Goal: Task Accomplishment & Management: Manage account settings

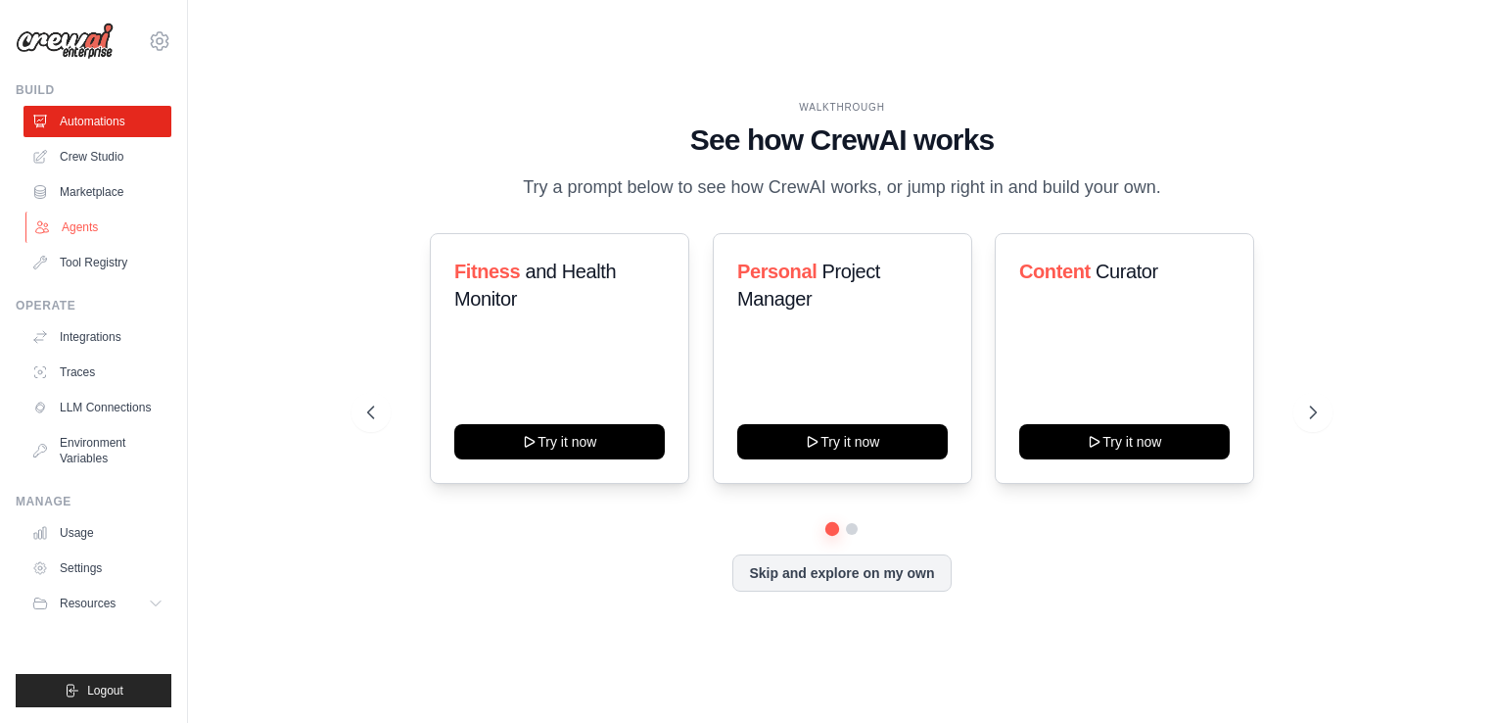
click at [79, 225] on link "Agents" at bounding box center [99, 226] width 148 height 31
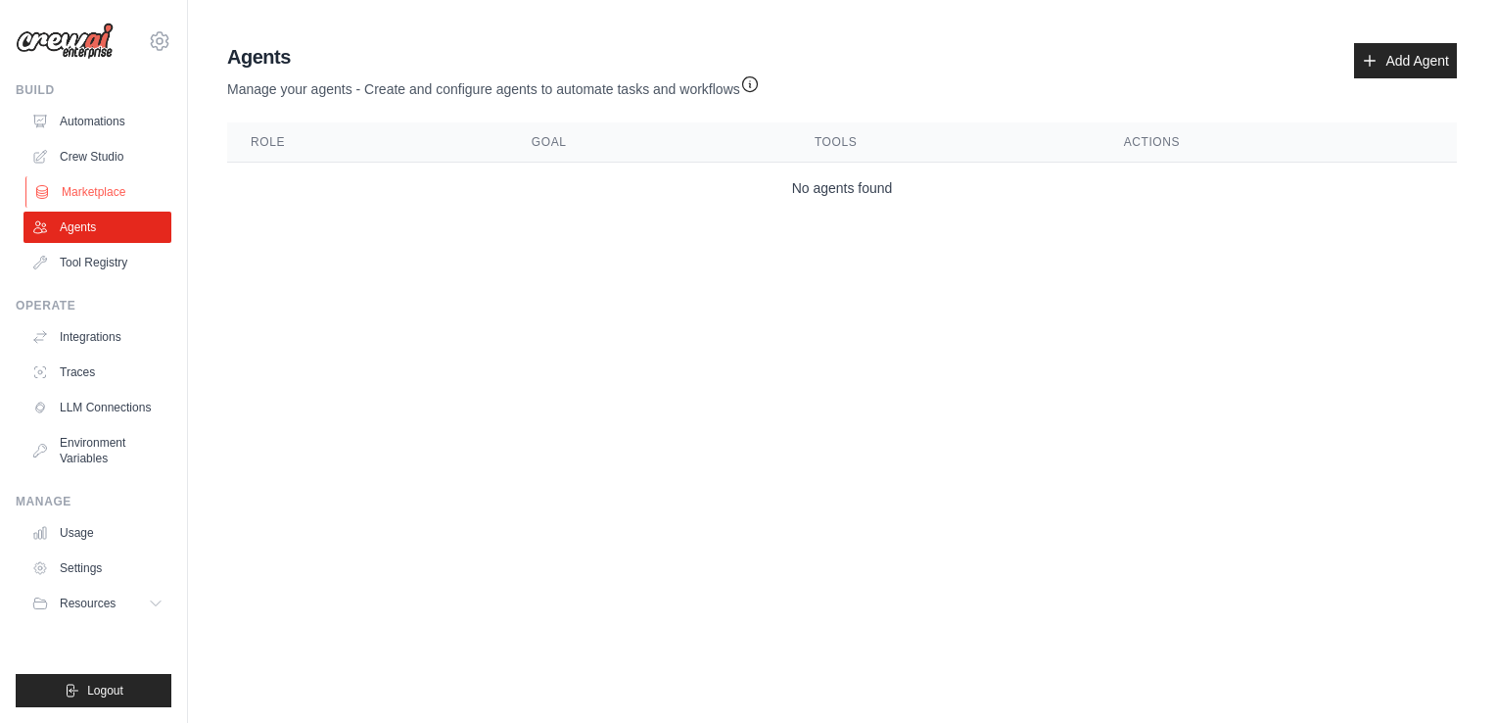
click at [63, 184] on link "Marketplace" at bounding box center [99, 191] width 148 height 31
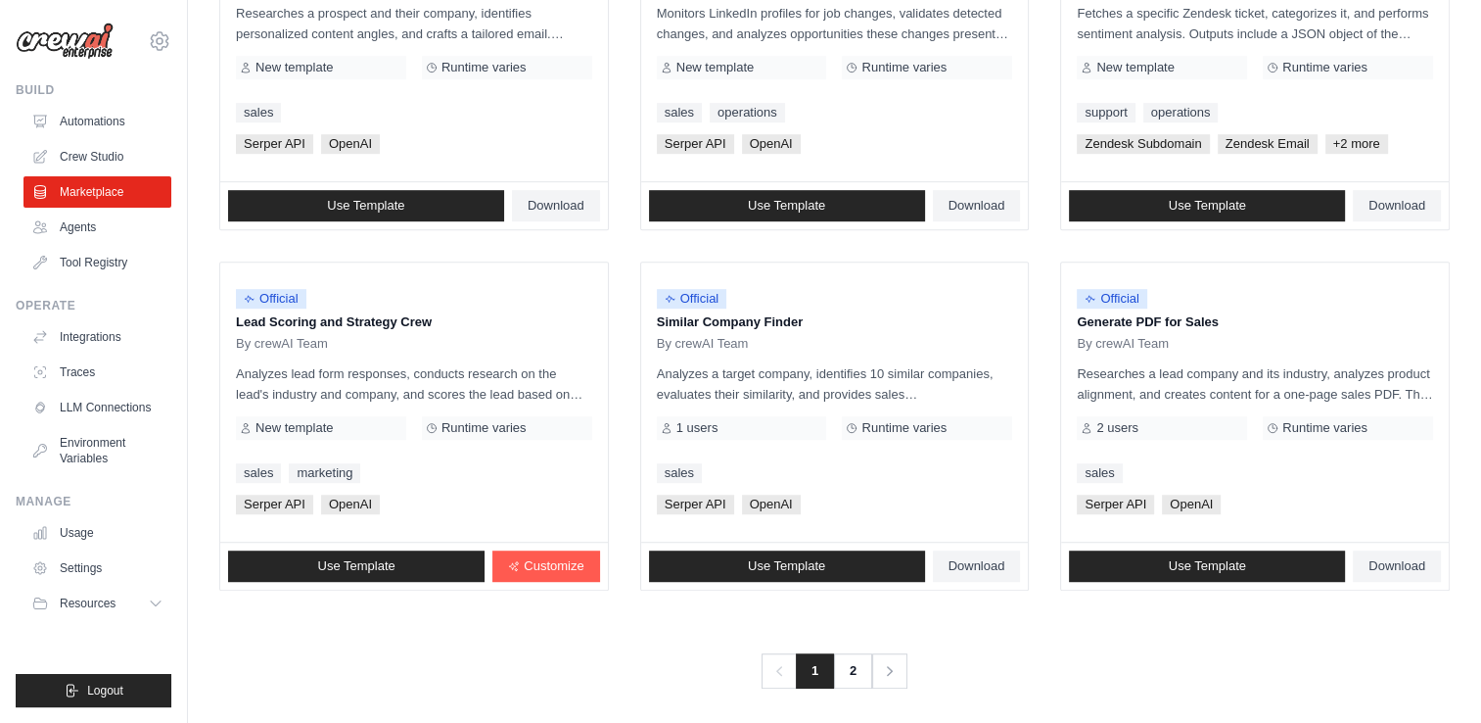
scroll to position [1089, 0]
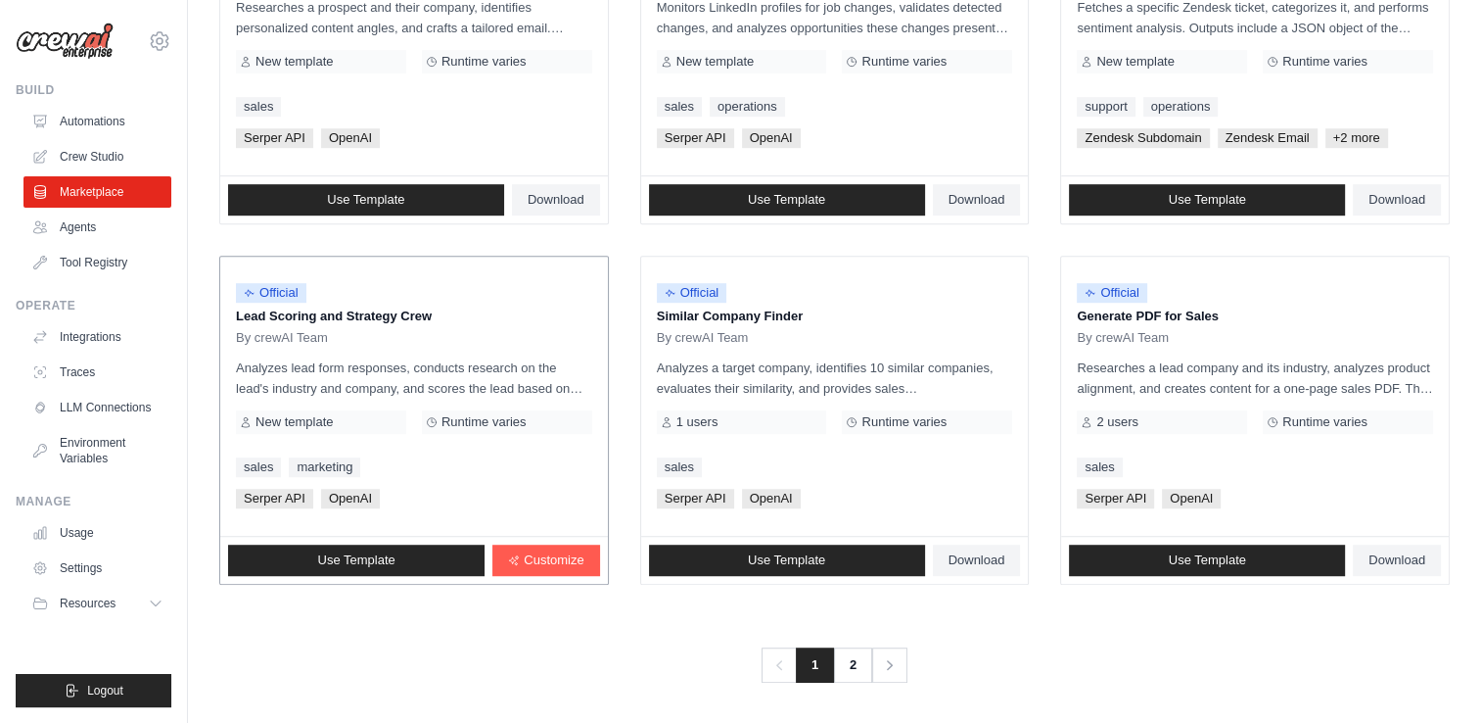
click at [379, 311] on p "Lead Scoring and Strategy Crew" at bounding box center [414, 316] width 356 height 20
click at [537, 561] on span "Customize" at bounding box center [554, 560] width 60 height 16
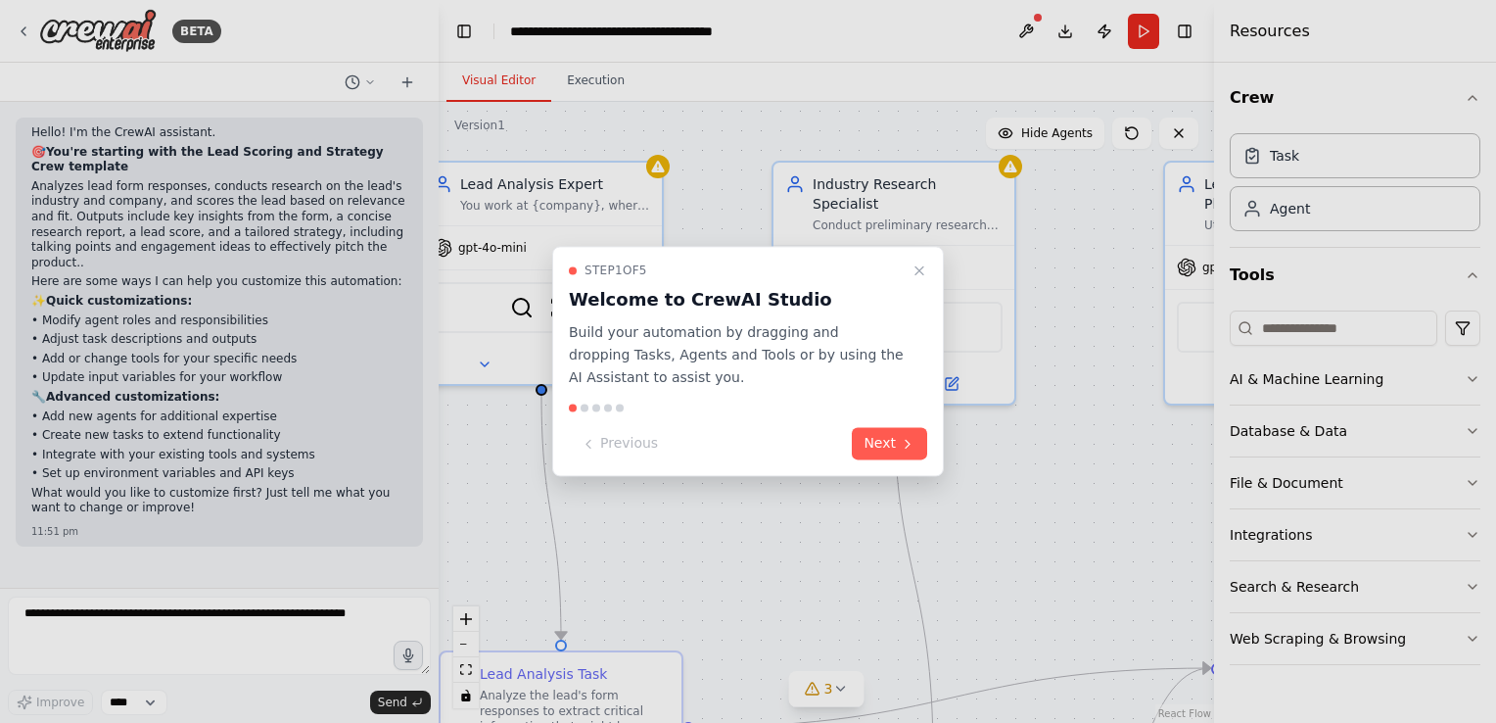
click at [988, 566] on div at bounding box center [748, 361] width 1496 height 723
click at [16, 34] on div at bounding box center [748, 361] width 1496 height 723
click at [23, 27] on div at bounding box center [748, 361] width 1496 height 723
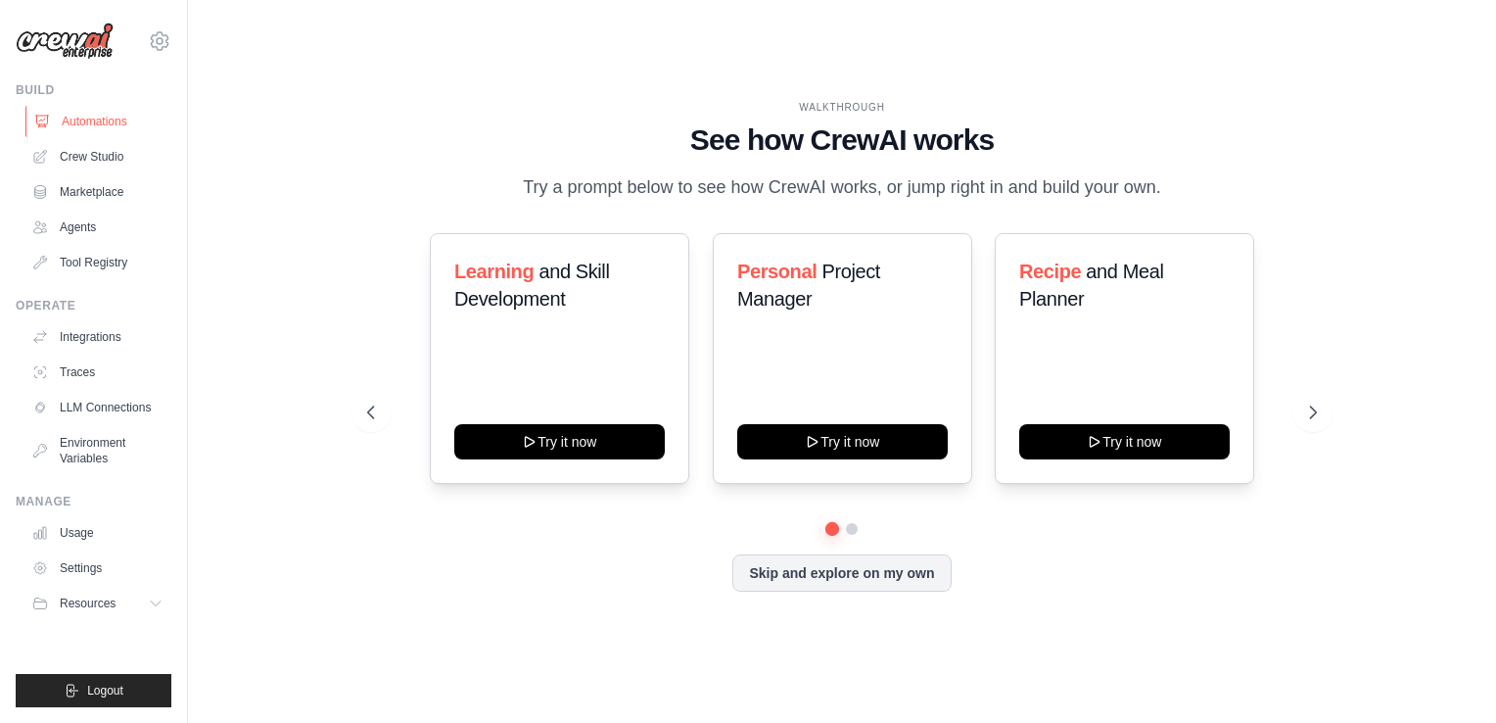
click at [95, 130] on link "Automations" at bounding box center [99, 121] width 148 height 31
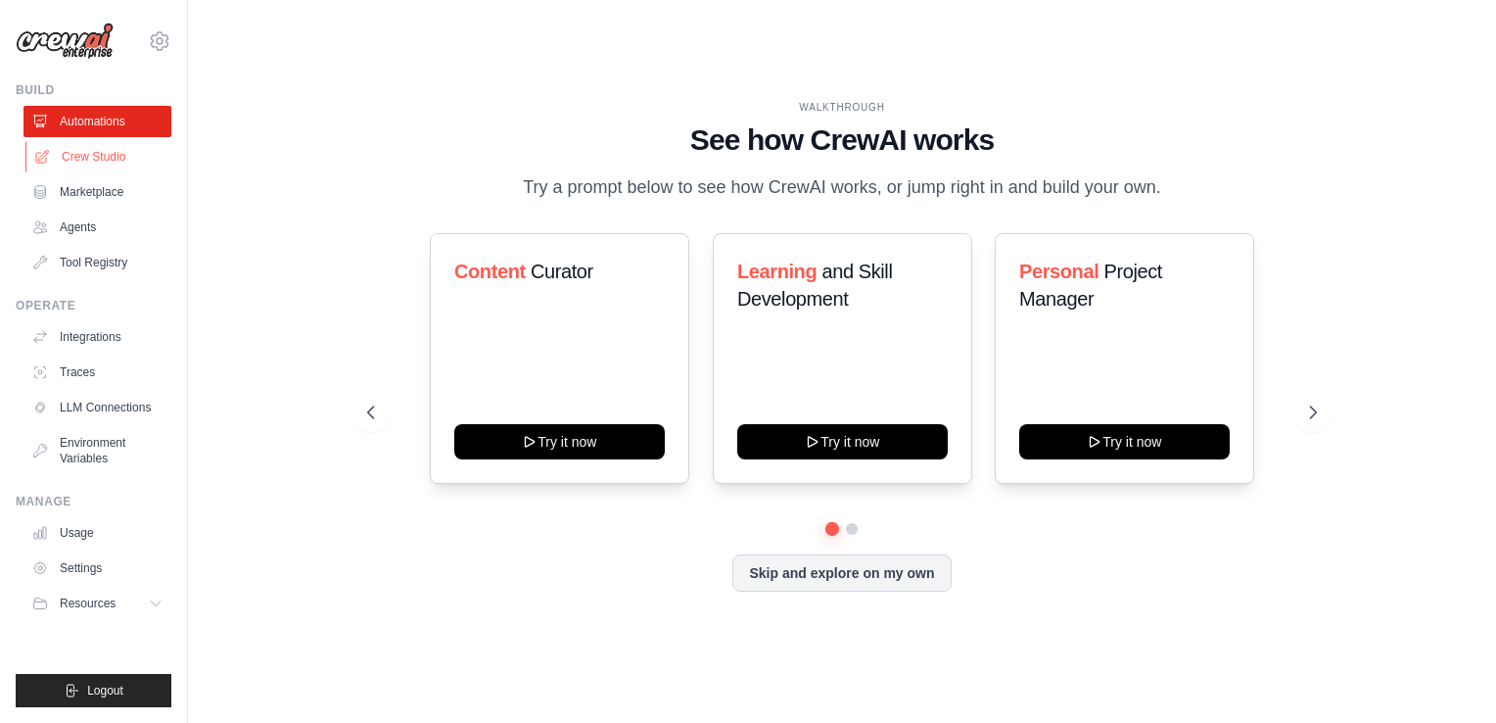
click at [98, 160] on link "Crew Studio" at bounding box center [99, 156] width 148 height 31
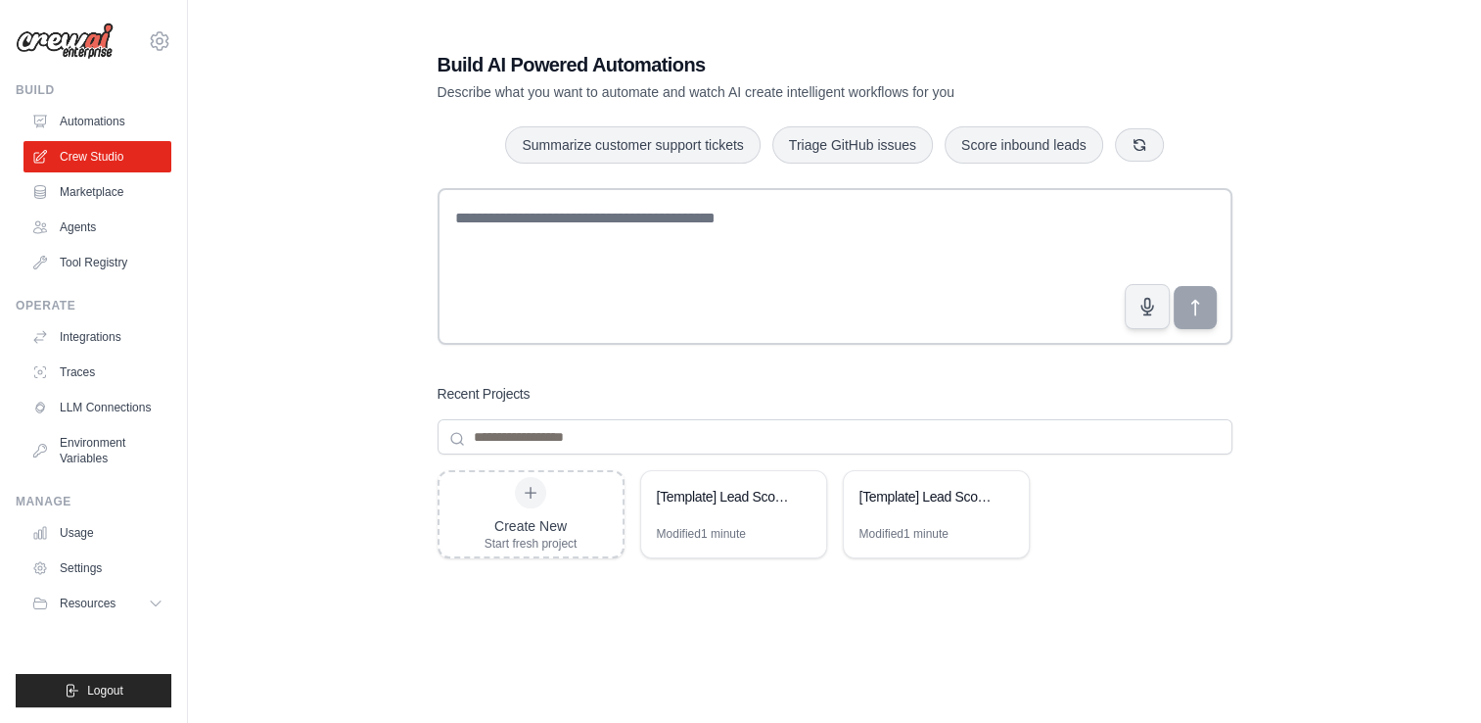
click at [88, 221] on link "Agents" at bounding box center [97, 226] width 148 height 31
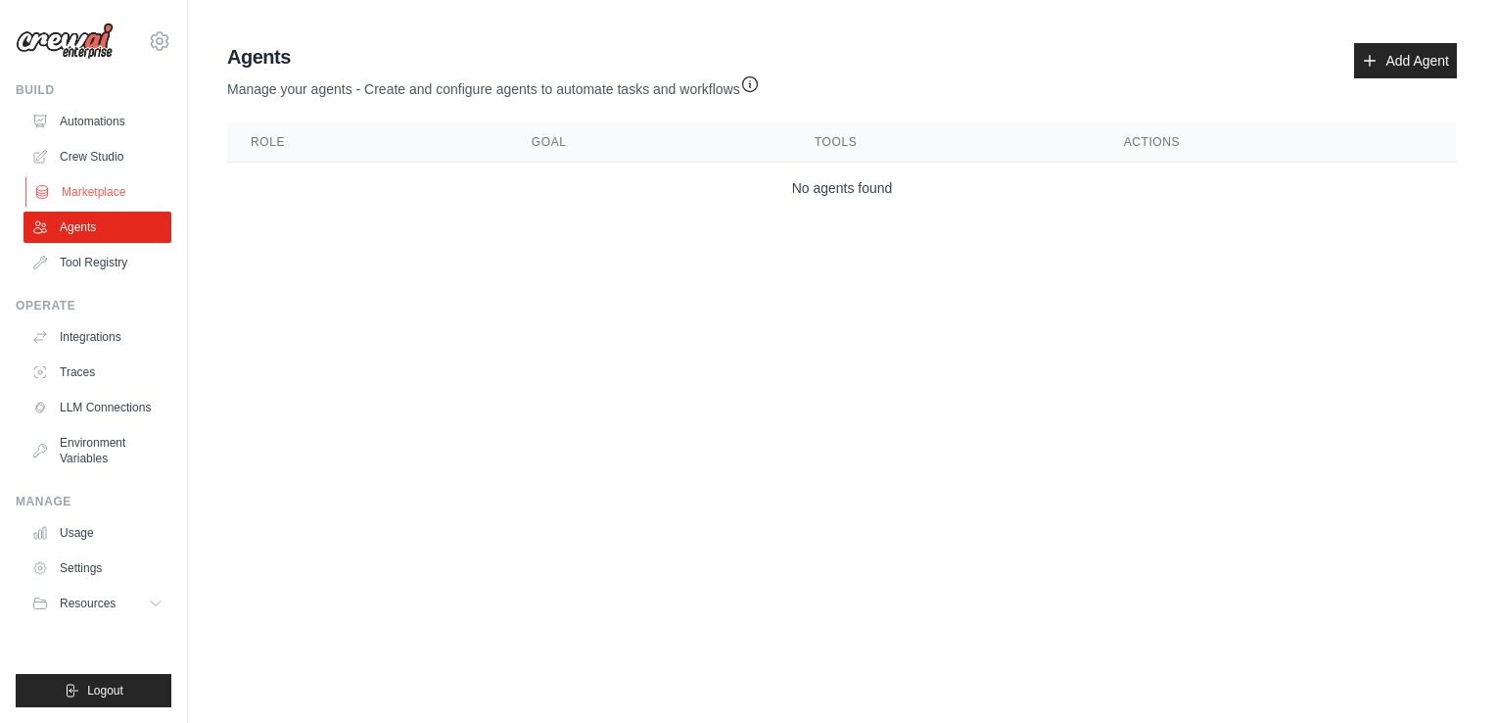
click at [103, 190] on link "Marketplace" at bounding box center [99, 191] width 148 height 31
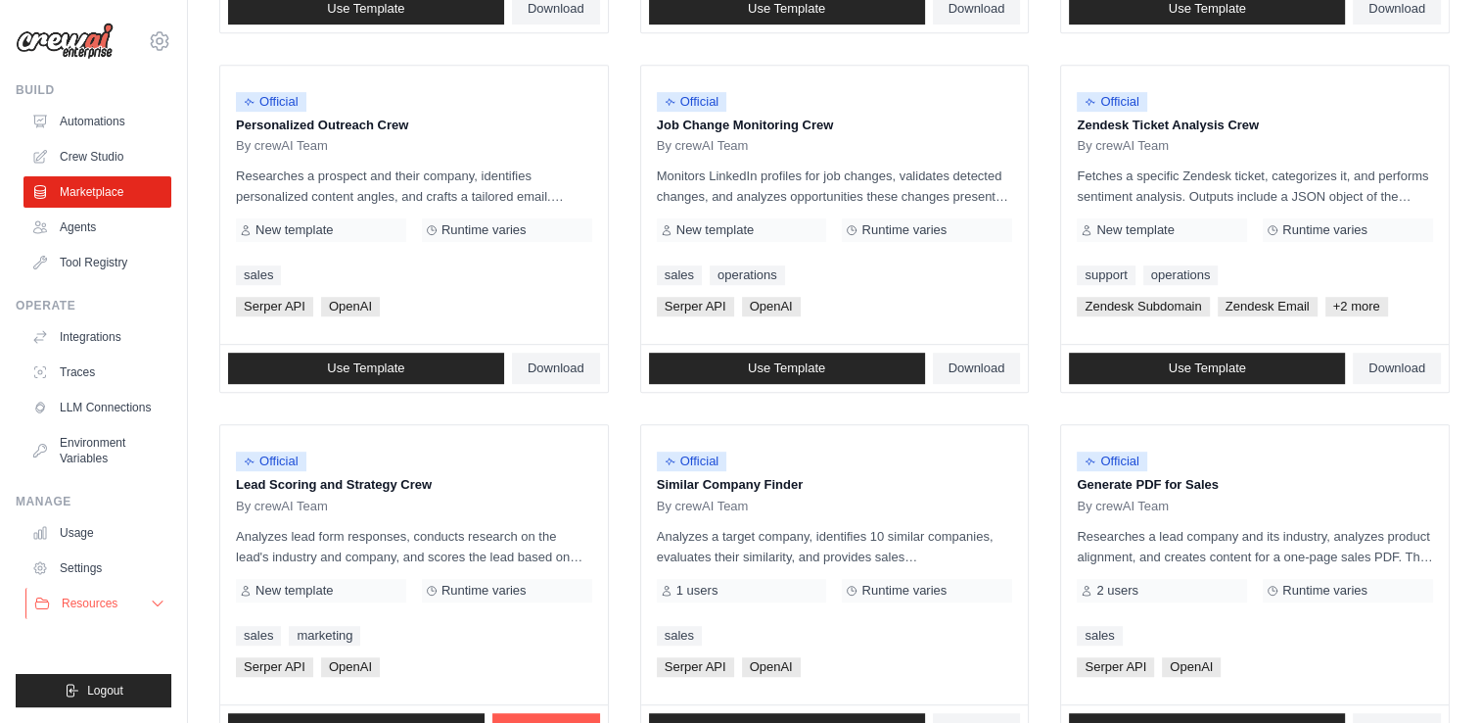
scroll to position [920, 0]
click at [139, 607] on button "Resources" at bounding box center [99, 602] width 148 height 31
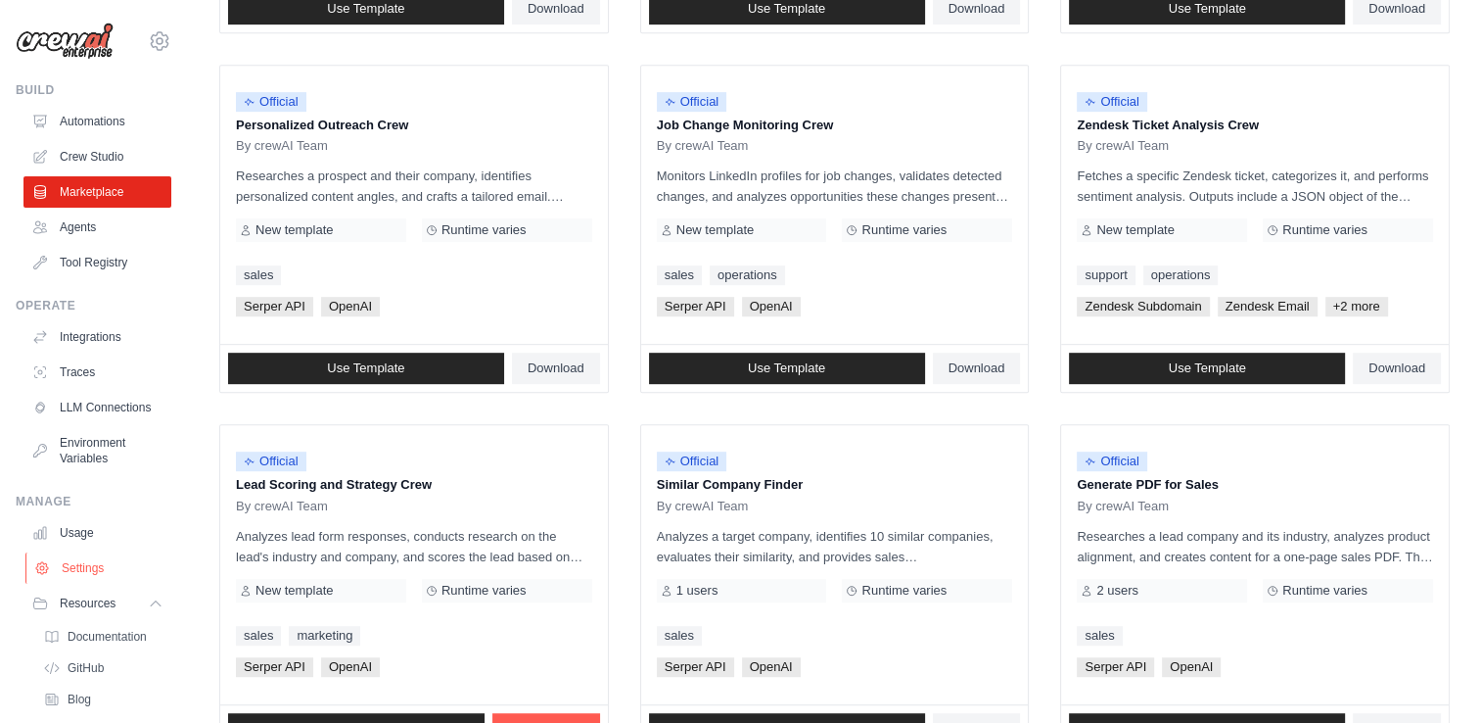
scroll to position [105, 0]
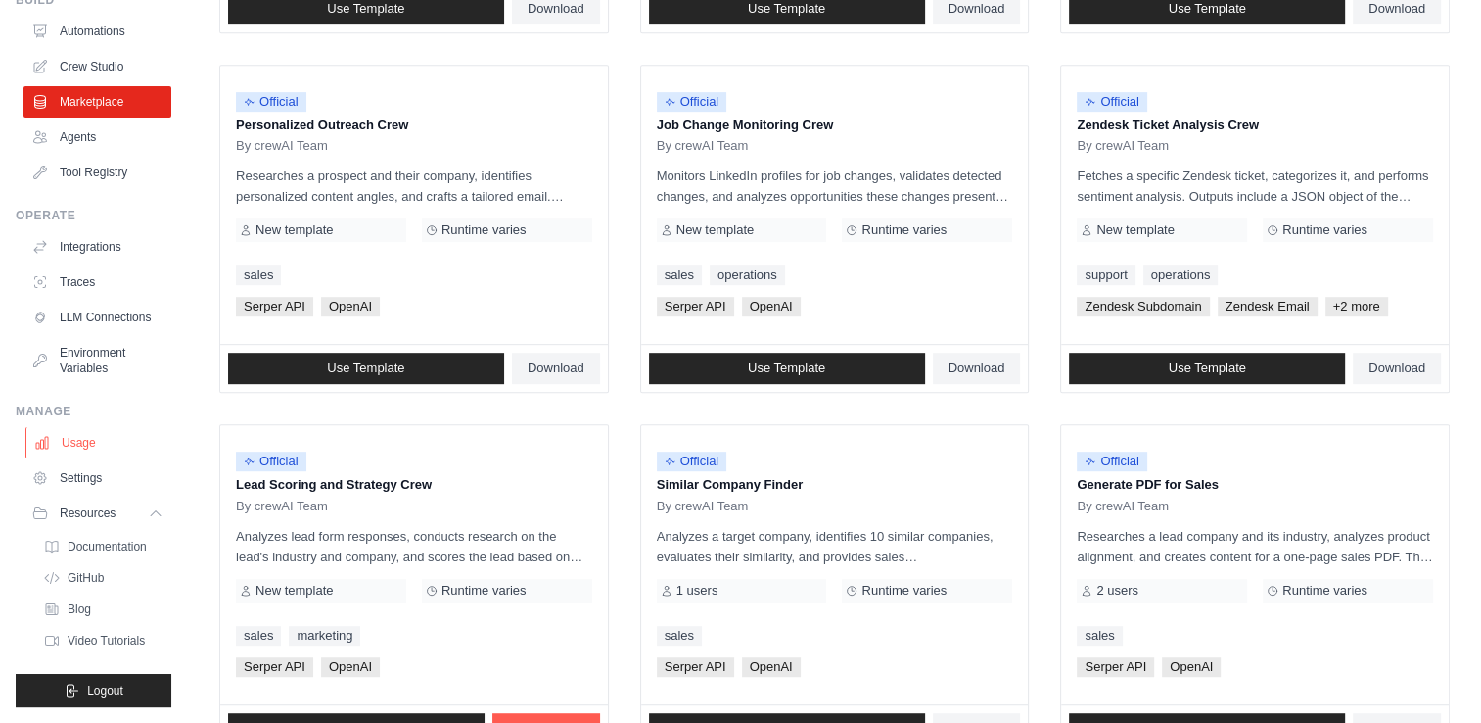
click at [72, 448] on link "Usage" at bounding box center [99, 442] width 148 height 31
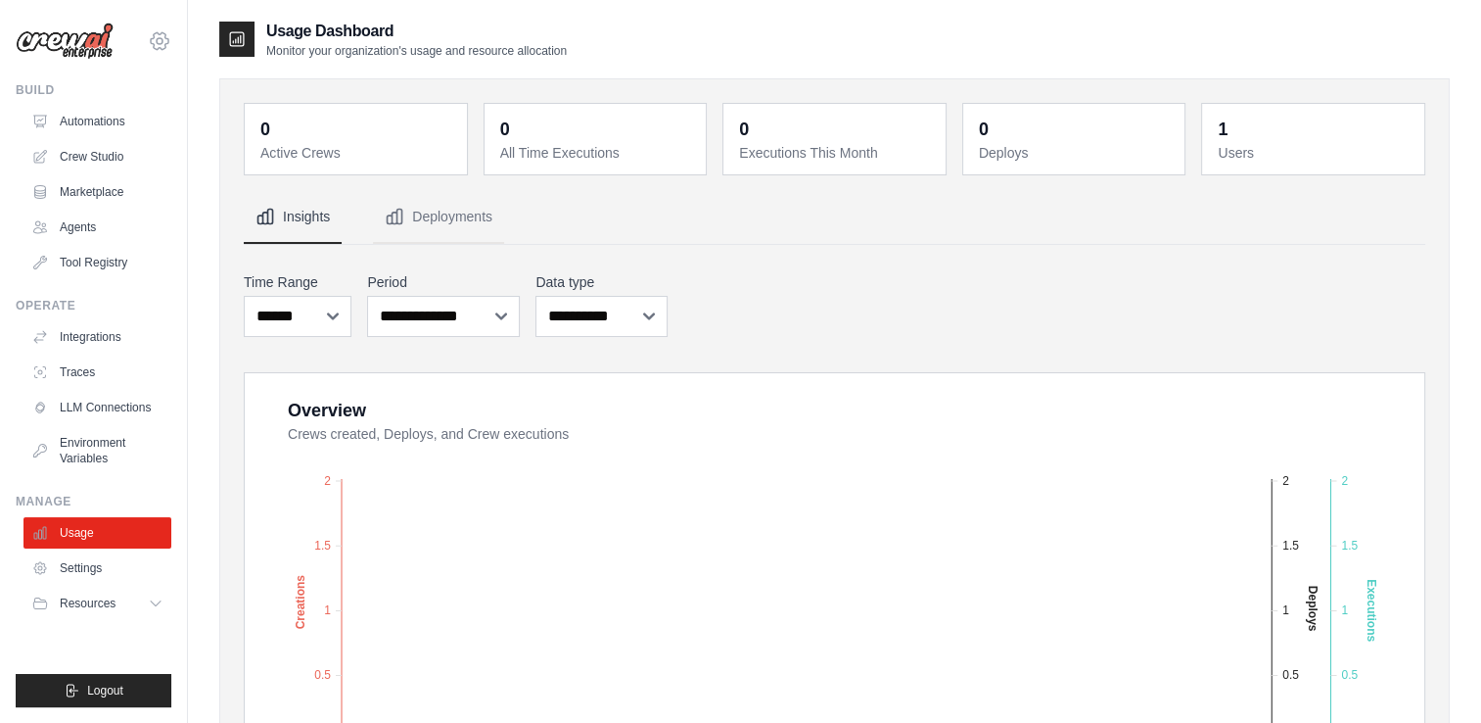
click at [161, 37] on icon at bounding box center [159, 40] width 23 height 23
click at [117, 143] on link "Settings" at bounding box center [159, 132] width 172 height 35
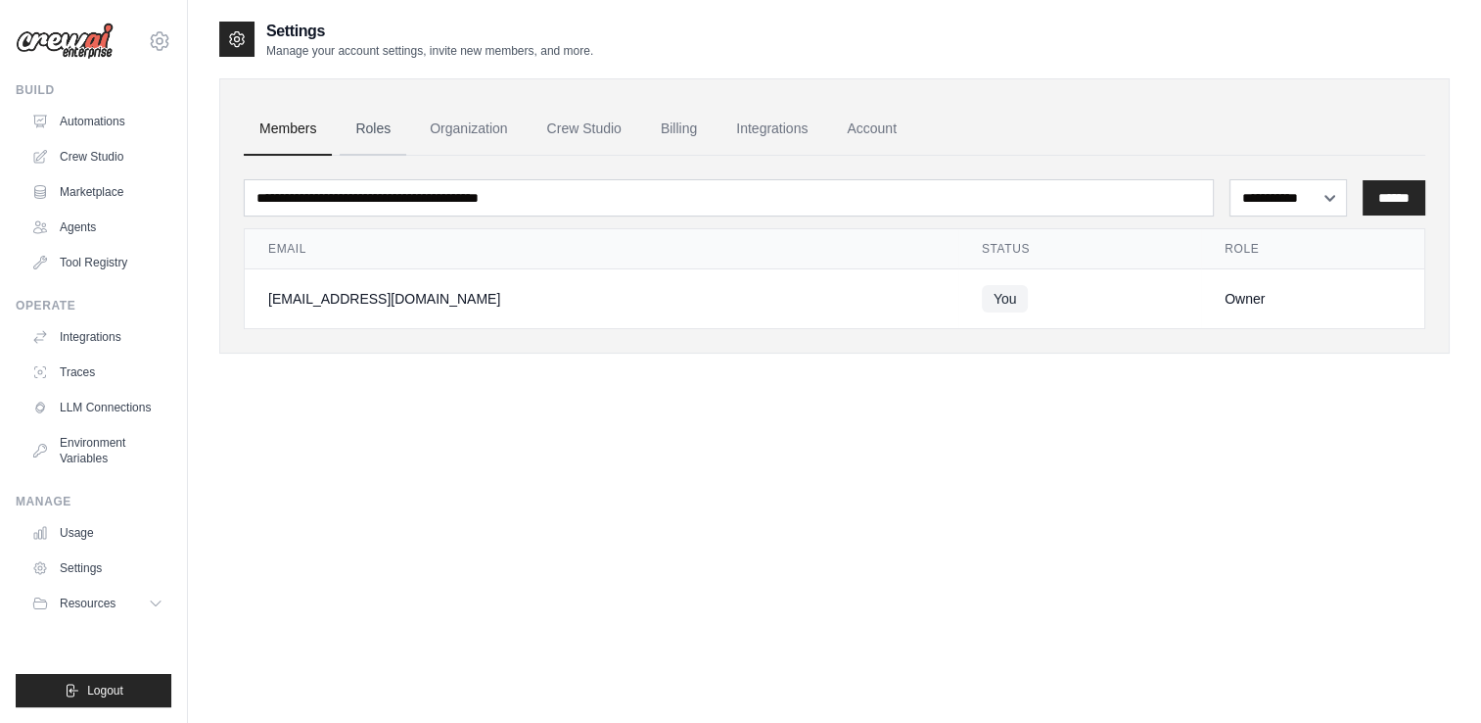
click at [383, 134] on link "Roles" at bounding box center [373, 129] width 67 height 53
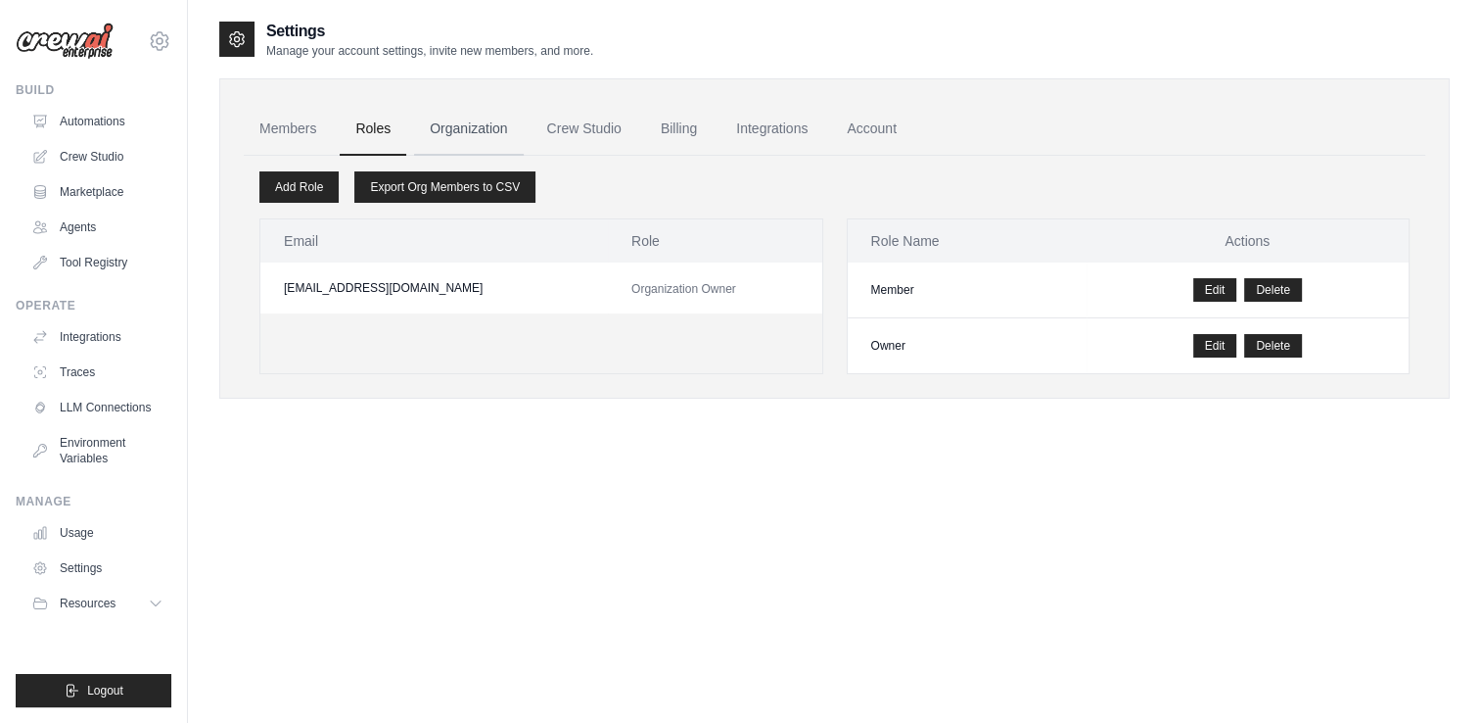
click at [497, 129] on link "Organization" at bounding box center [468, 129] width 109 height 53
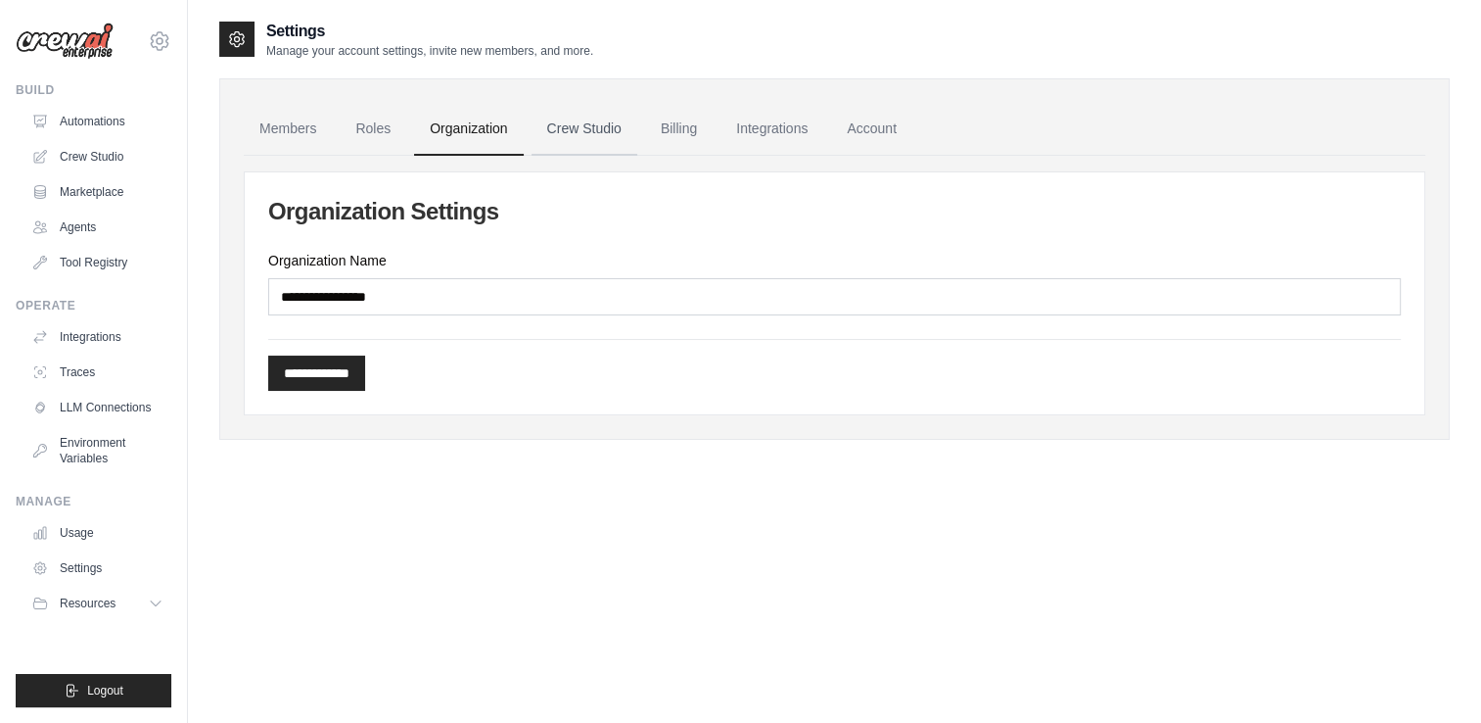
click at [570, 130] on link "Crew Studio" at bounding box center [585, 129] width 106 height 53
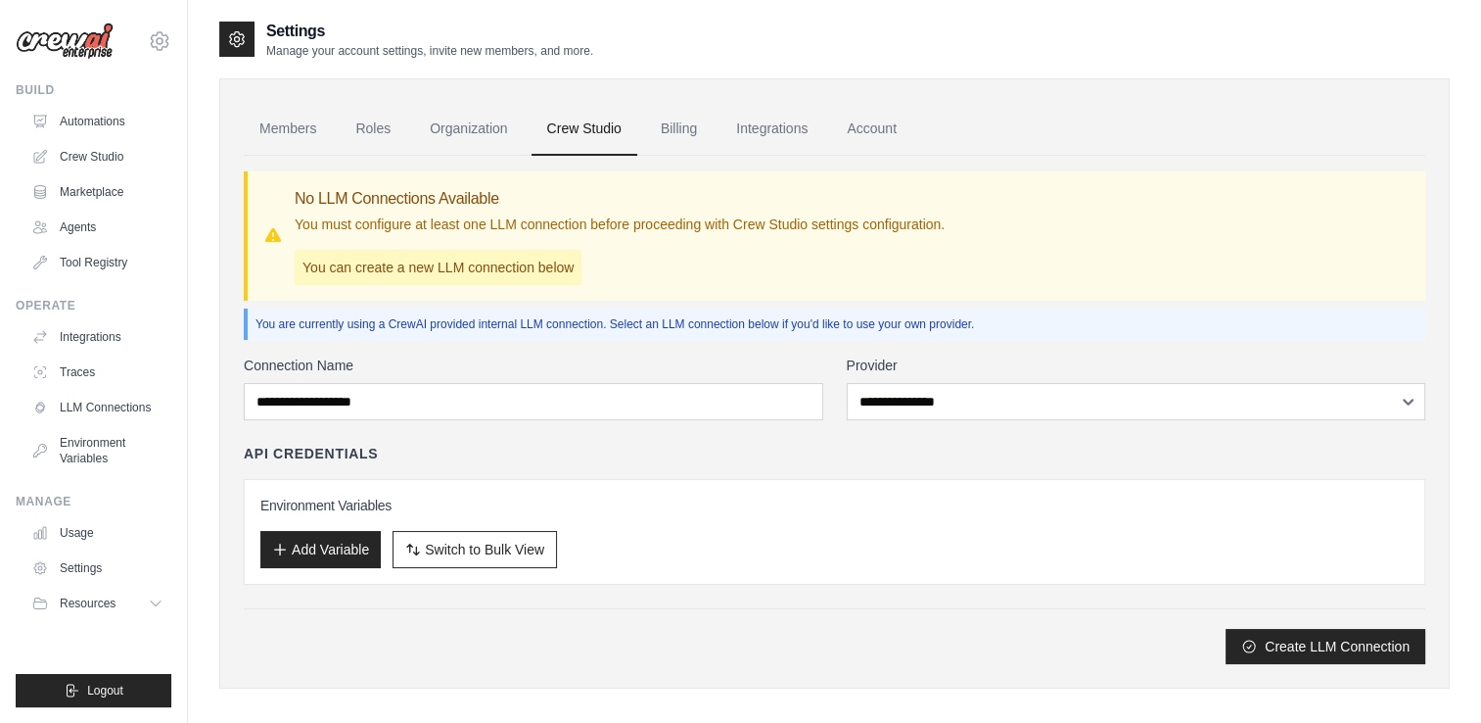
scroll to position [39, 0]
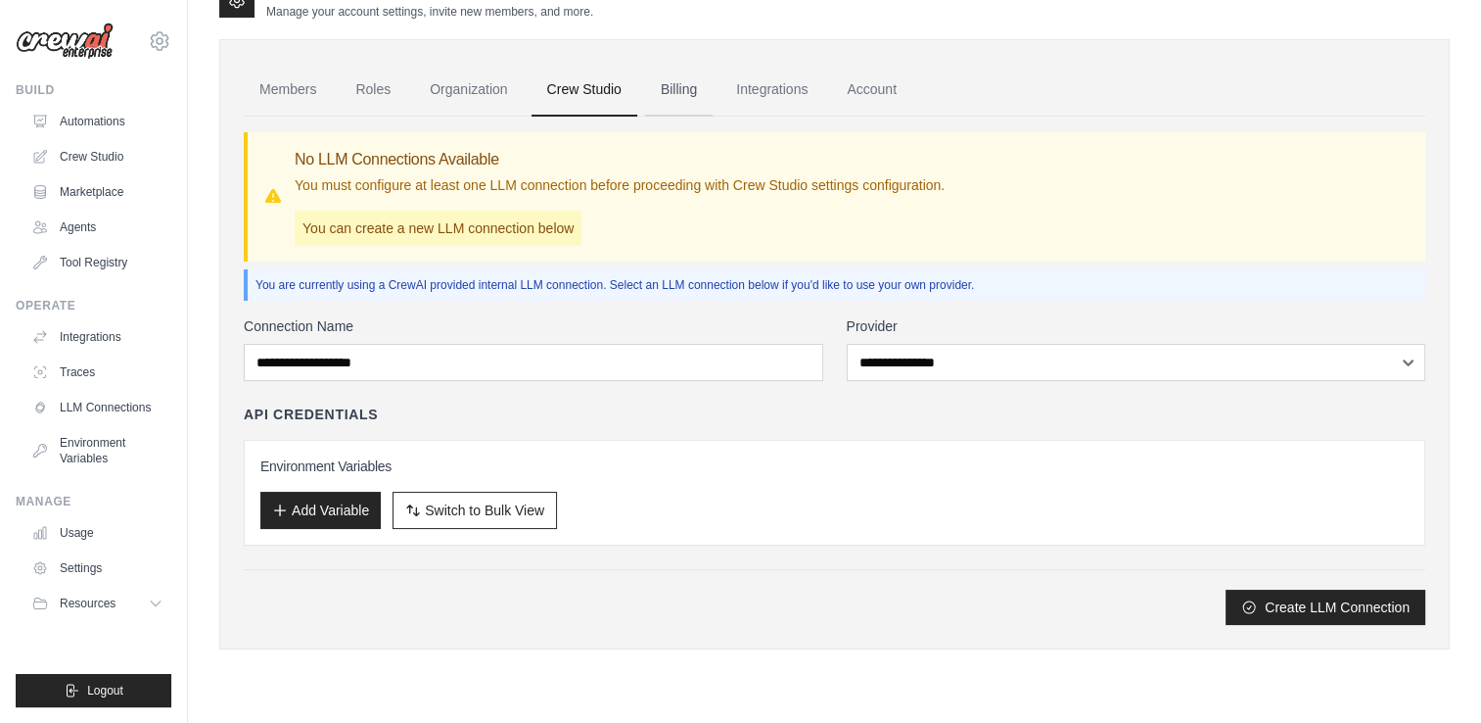
click at [679, 88] on link "Billing" at bounding box center [679, 90] width 68 height 53
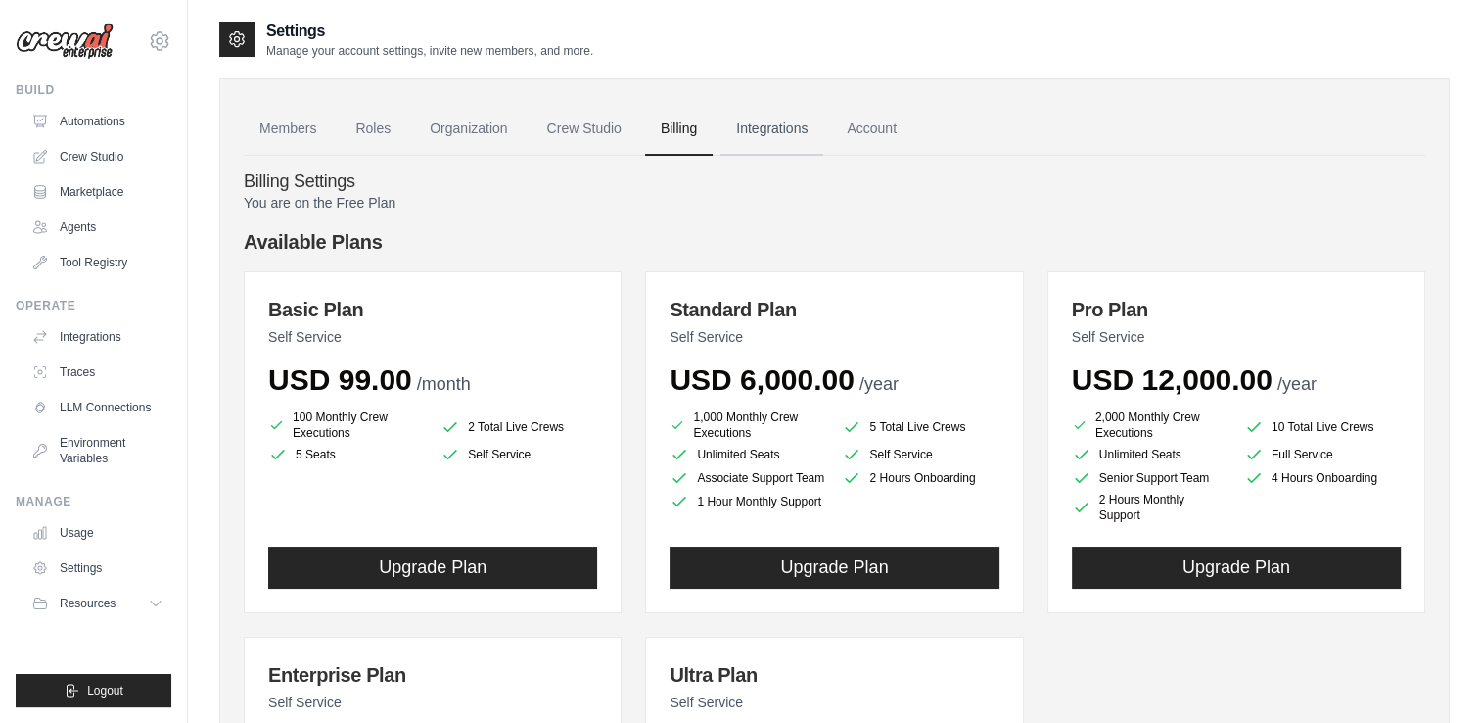
click at [783, 121] on link "Integrations" at bounding box center [772, 129] width 103 height 53
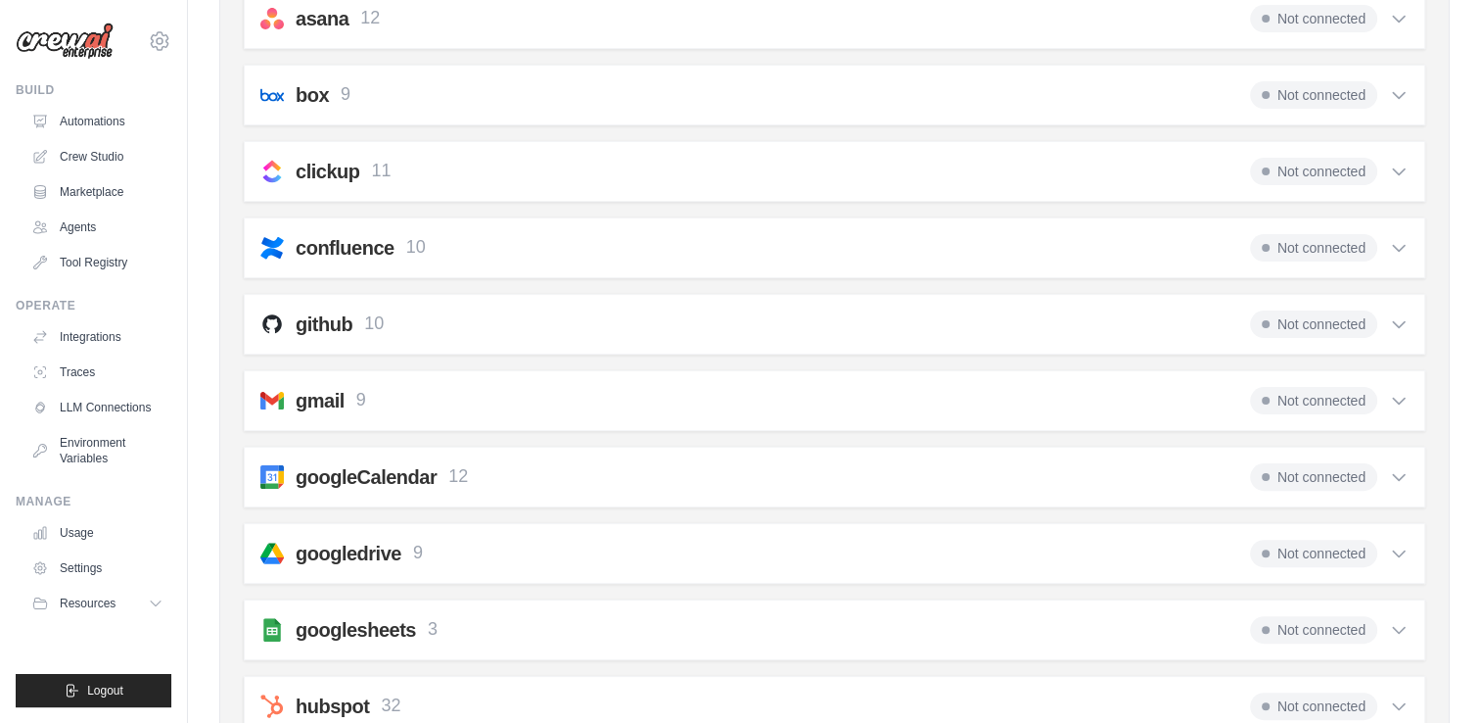
scroll to position [441, 0]
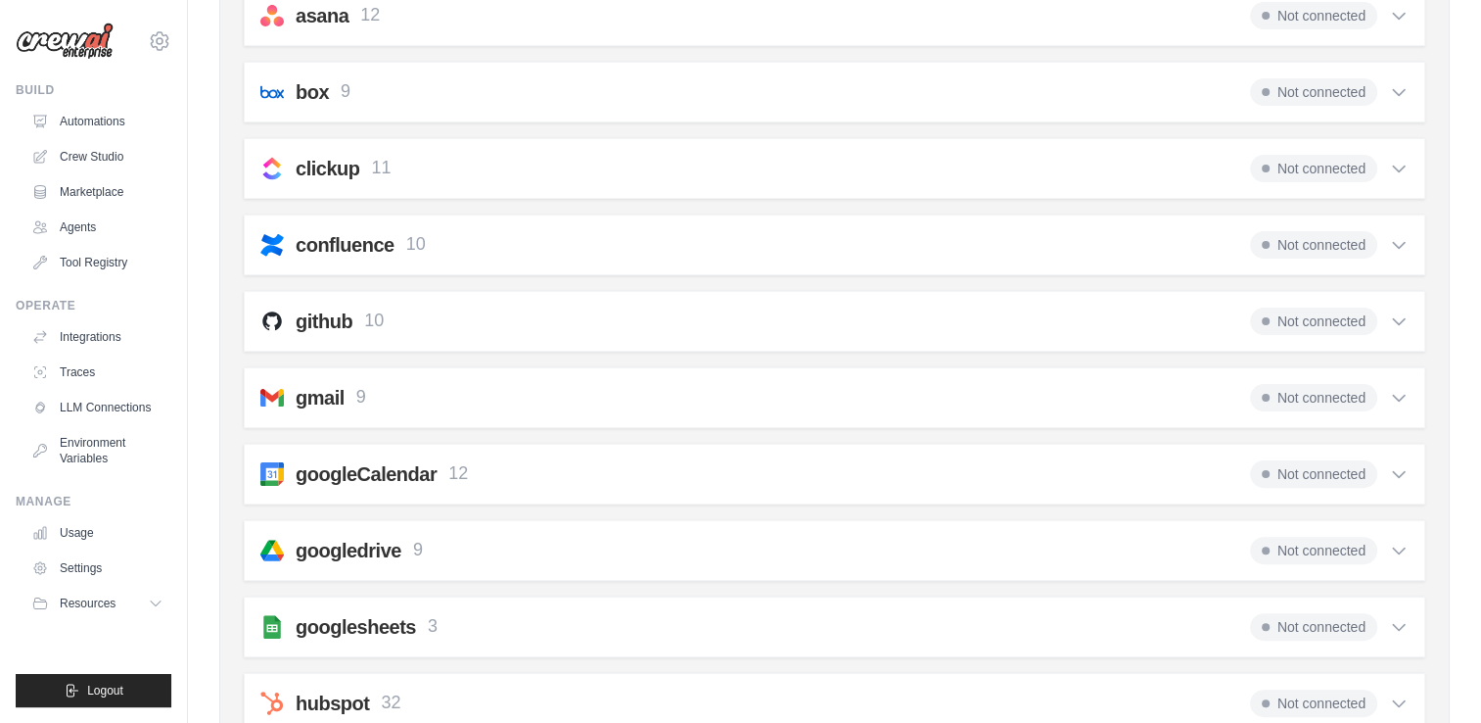
click at [1390, 389] on icon at bounding box center [1399, 398] width 20 height 20
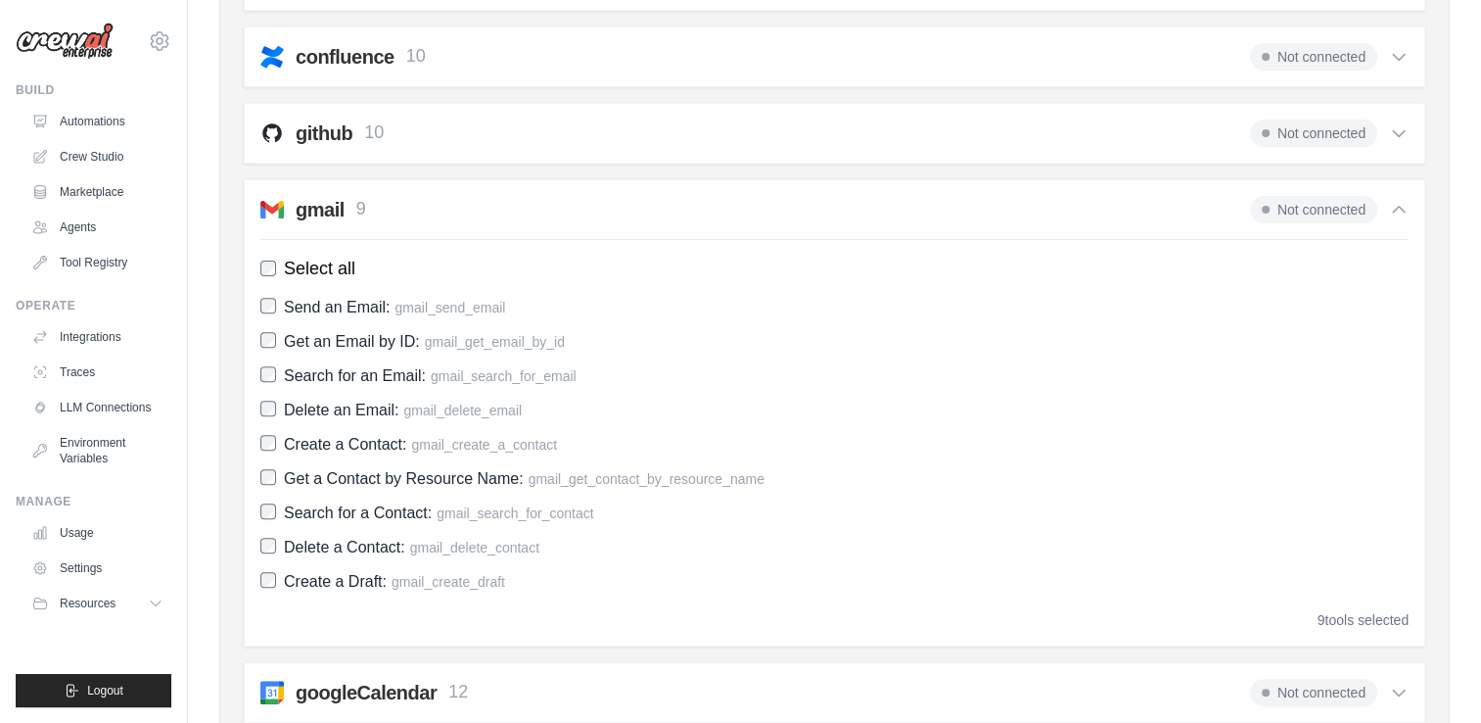
scroll to position [633, 0]
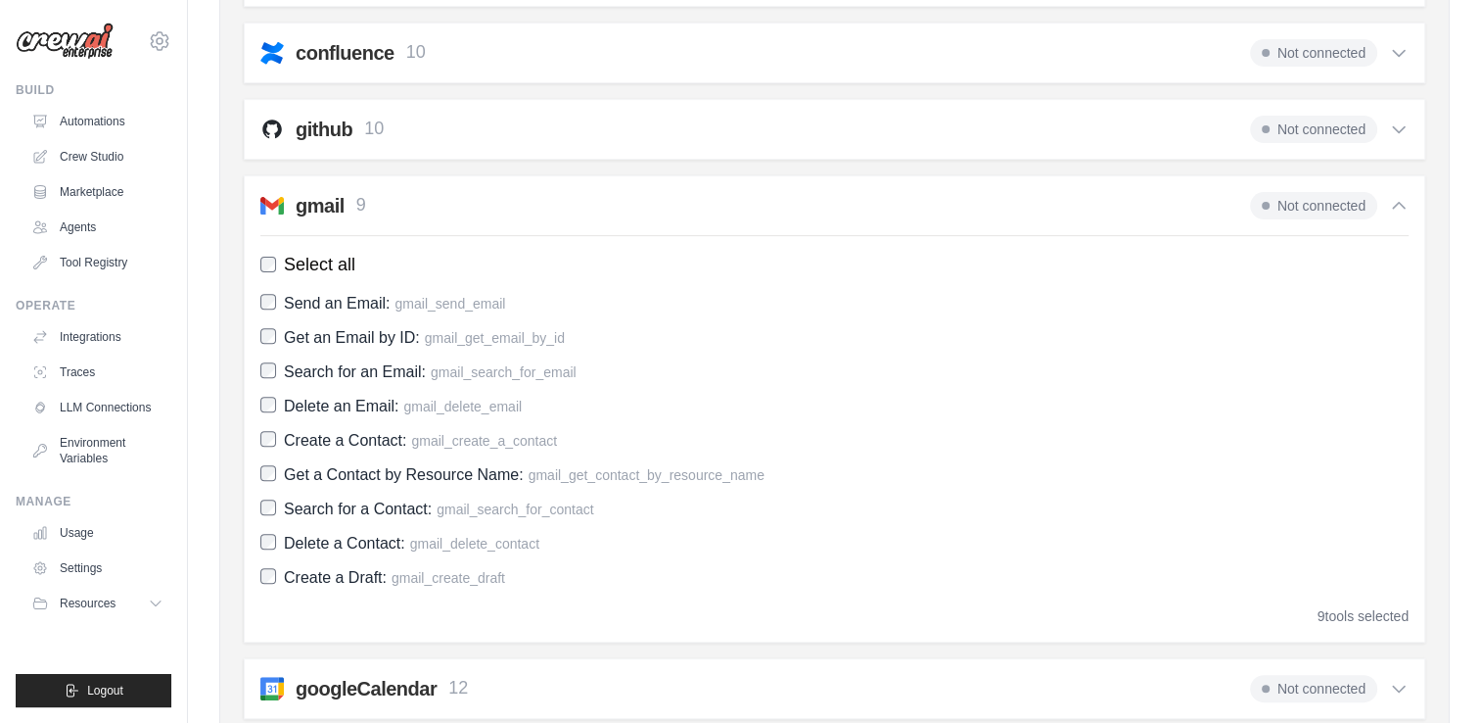
click at [1332, 207] on span "Not connected" at bounding box center [1313, 205] width 127 height 27
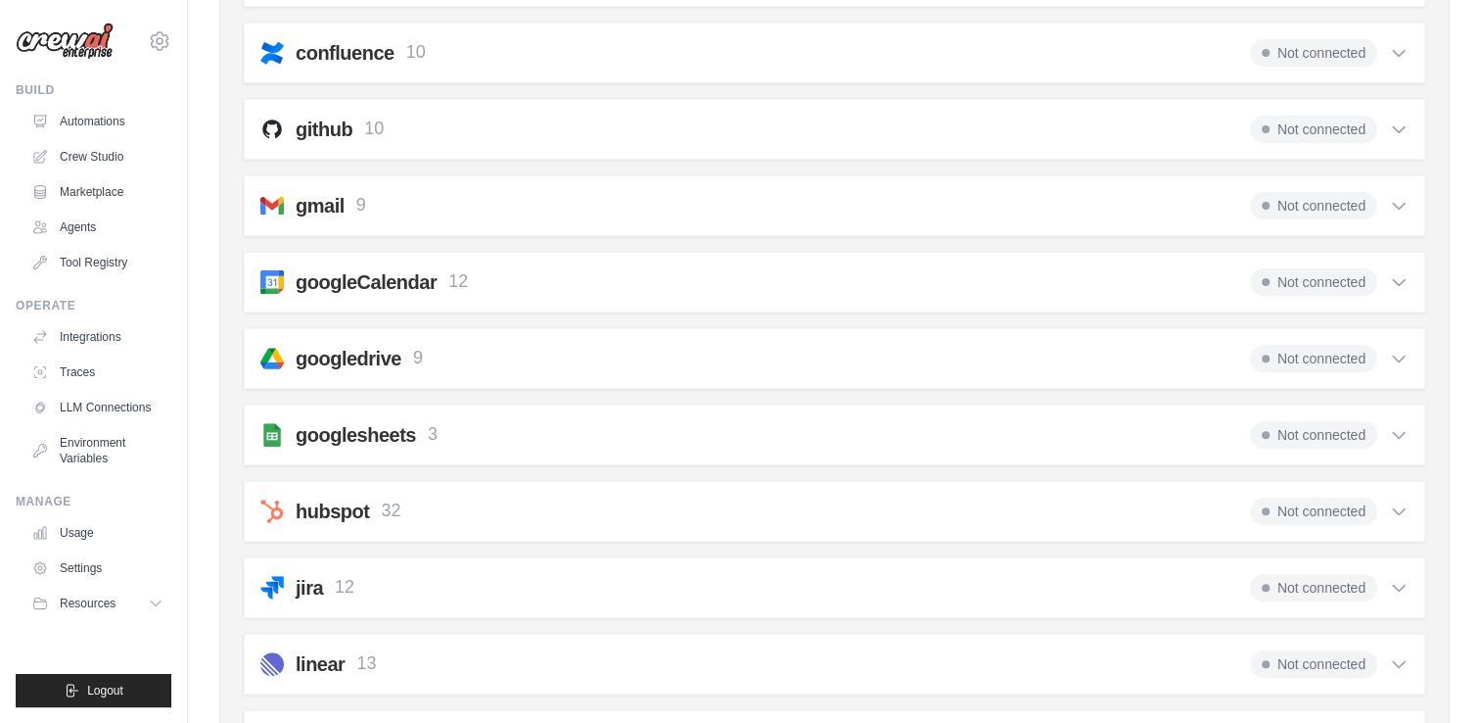
click at [1296, 198] on span "Not connected" at bounding box center [1313, 205] width 127 height 27
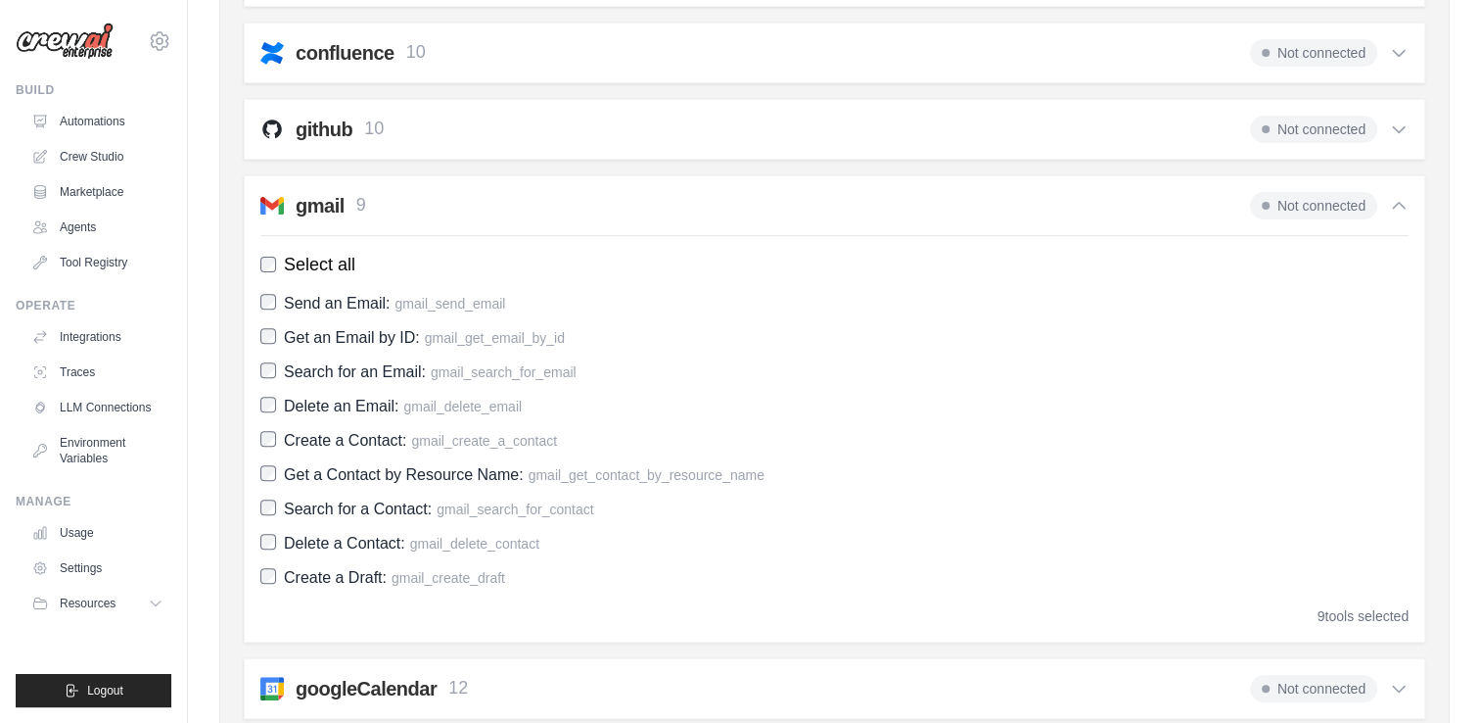
click at [1346, 612] on div "9 tools selected" at bounding box center [1363, 616] width 91 height 20
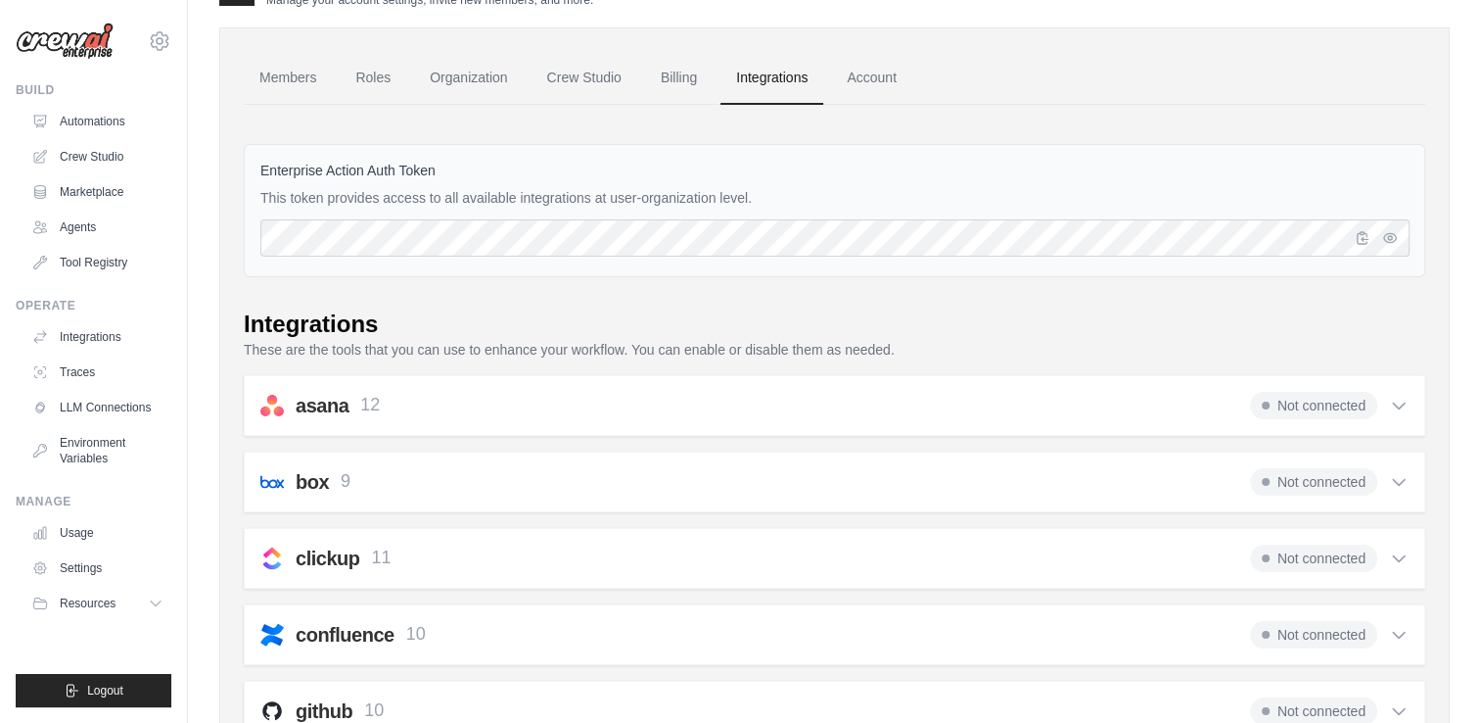
scroll to position [0, 0]
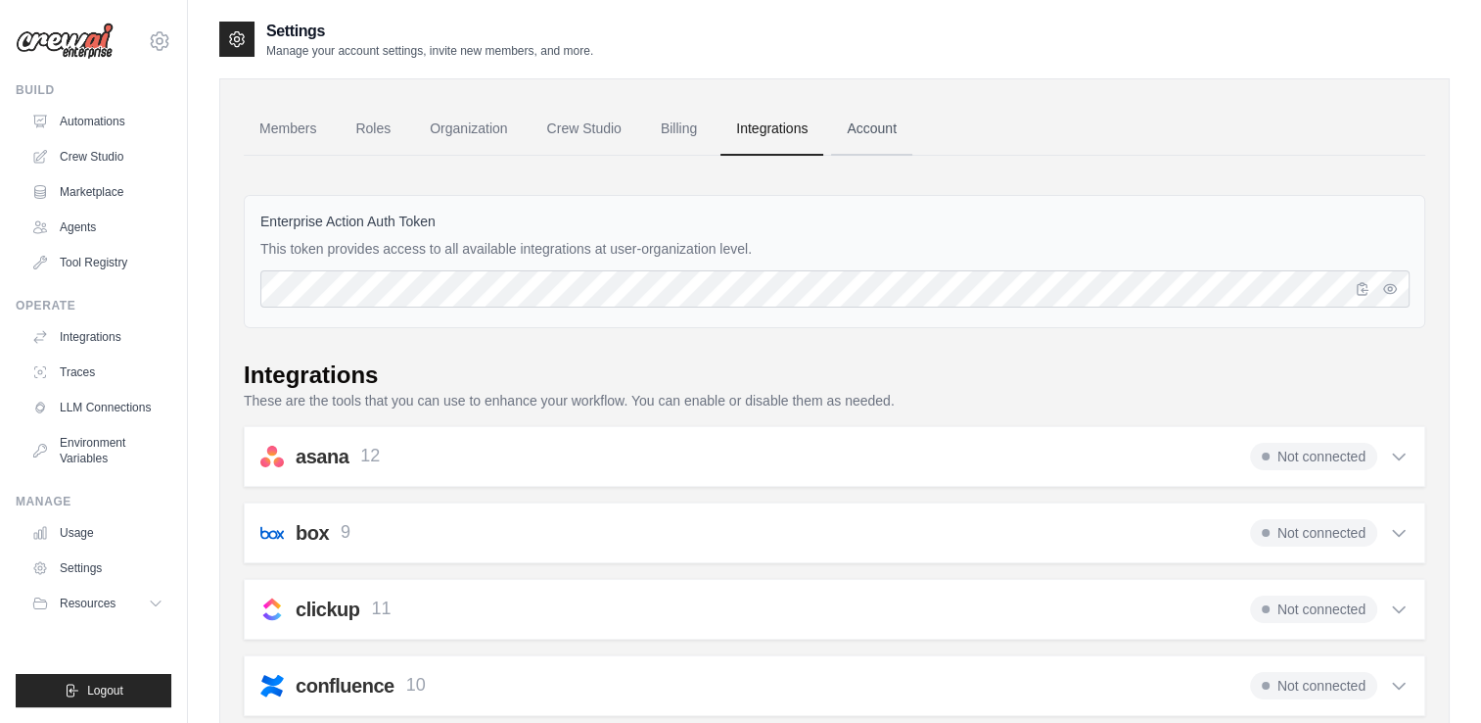
click at [881, 121] on link "Account" at bounding box center [871, 129] width 81 height 53
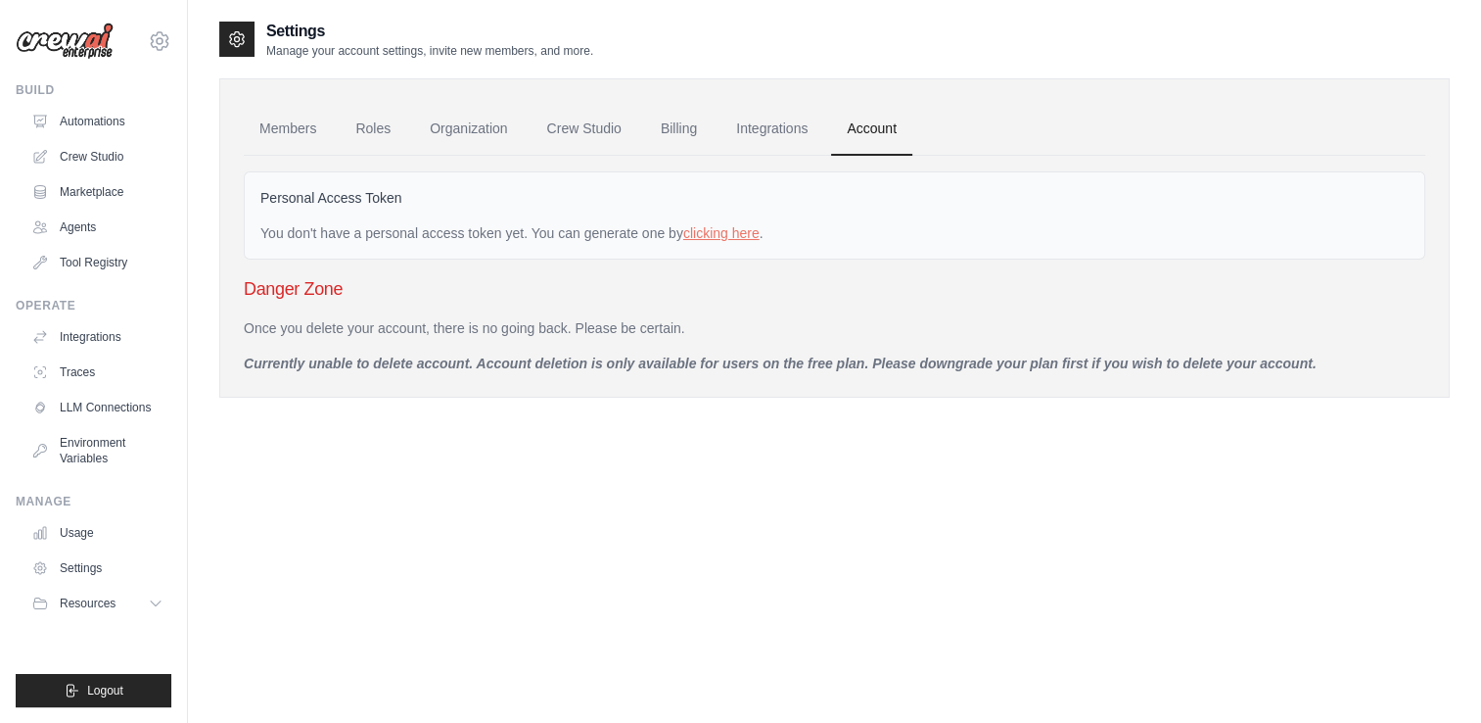
click at [62, 52] on img at bounding box center [65, 41] width 98 height 37
click at [88, 119] on link "Automations" at bounding box center [99, 121] width 148 height 31
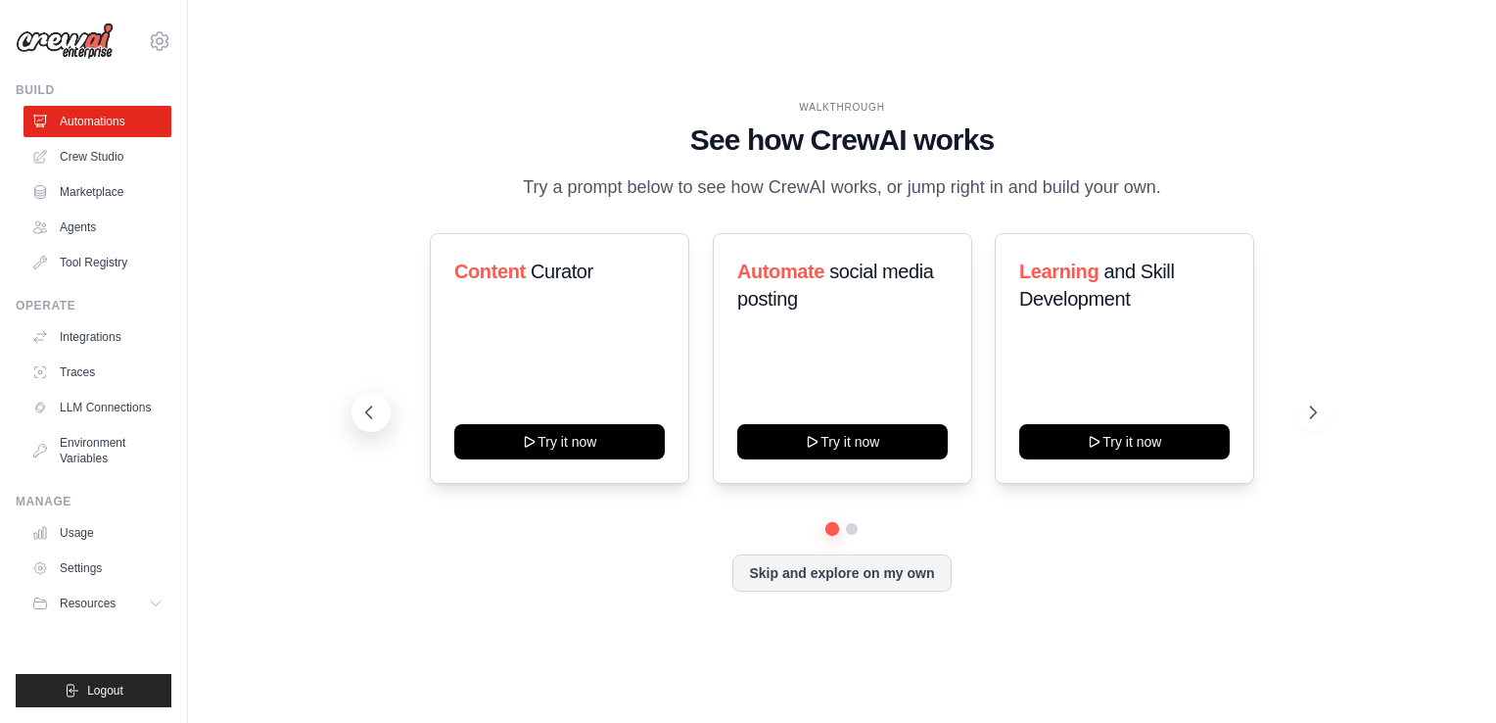
click at [372, 400] on button at bounding box center [371, 412] width 39 height 39
